Goal: Task Accomplishment & Management: Use online tool/utility

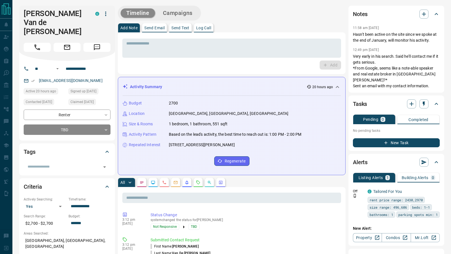
click at [101, 17] on div "C" at bounding box center [102, 14] width 15 height 10
click at [107, 13] on icon "button" at bounding box center [105, 13] width 7 height 7
click at [152, 52] on div at bounding box center [225, 127] width 451 height 254
click at [150, 45] on textarea at bounding box center [231, 48] width 211 height 14
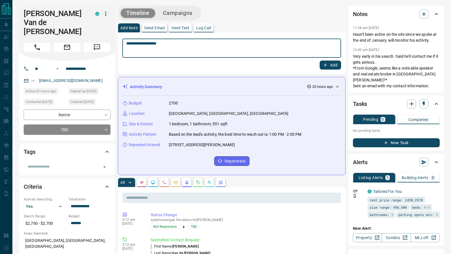
type textarea "**********"
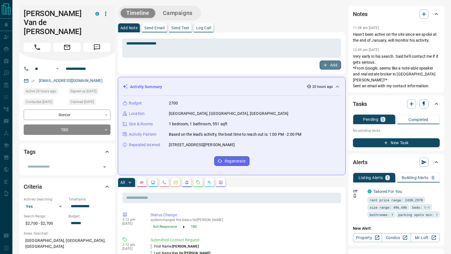
click at [328, 61] on button "Add" at bounding box center [330, 65] width 21 height 9
click at [106, 10] on icon "button" at bounding box center [105, 13] width 7 height 7
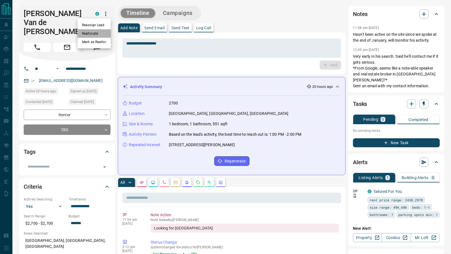
click at [94, 33] on li "Reallocate" at bounding box center [94, 33] width 33 height 8
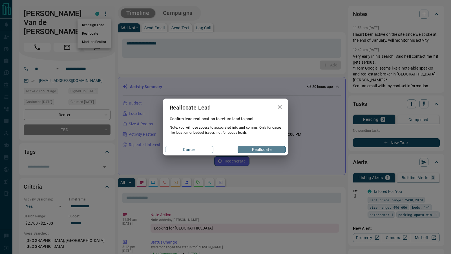
click at [261, 150] on button "Reallocate" at bounding box center [262, 149] width 48 height 7
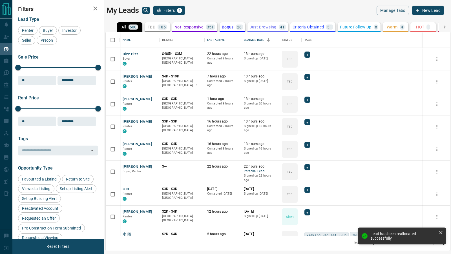
scroll to position [204, 344]
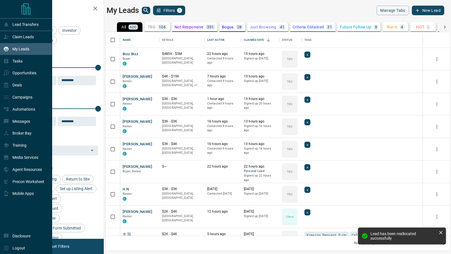
click at [15, 52] on div "My Leads" at bounding box center [16, 49] width 26 height 9
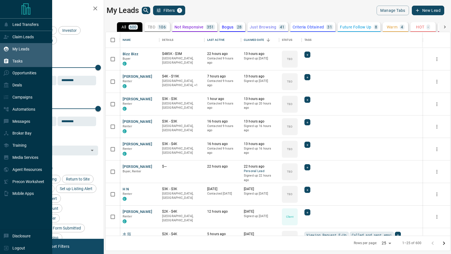
click at [22, 61] on p "Tasks" at bounding box center [17, 61] width 10 height 5
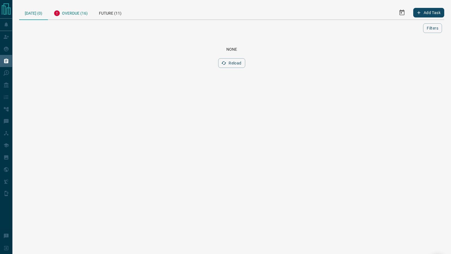
click at [74, 14] on div "Overdue (16)" at bounding box center [70, 13] width 45 height 14
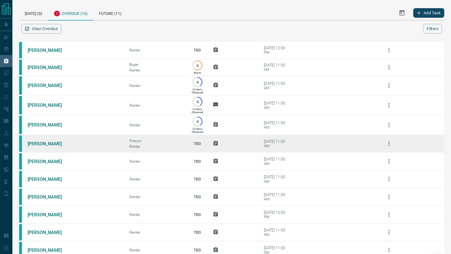
scroll to position [104, 0]
